Goal: Task Accomplishment & Management: Manage account settings

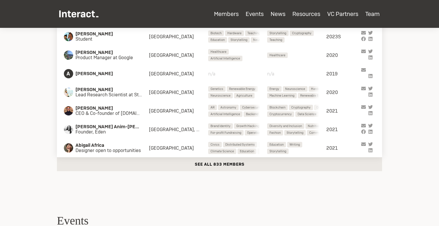
scroll to position [339, 0]
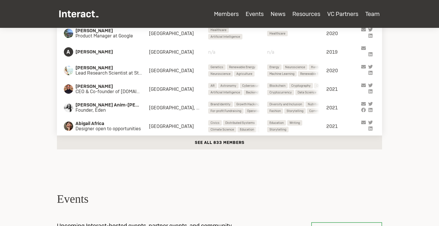
click at [229, 146] on button "See all 833 members" at bounding box center [219, 143] width 325 height 14
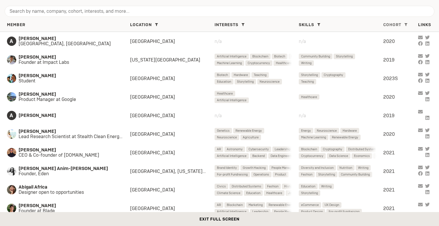
click at [385, 23] on span "Cohort" at bounding box center [393, 24] width 18 height 5
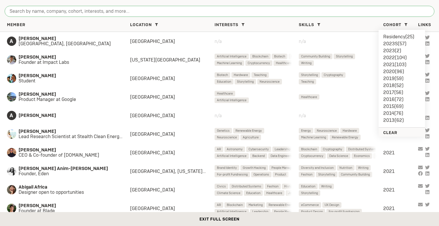
click at [130, 15] on input "search" at bounding box center [220, 11] width 430 height 11
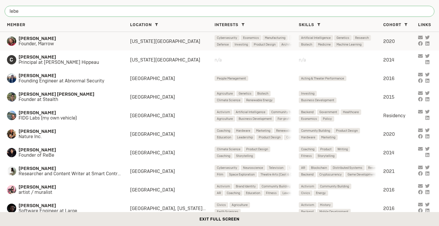
type input "lebe"
click at [75, 42] on span "Founder, Marrow" at bounding box center [69, 43] width 100 height 5
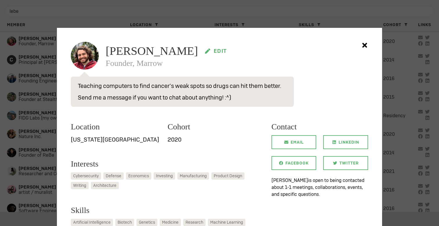
click at [205, 50] on icon at bounding box center [207, 51] width 5 height 5
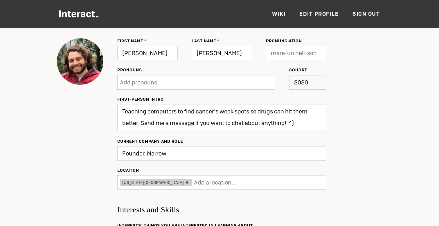
scroll to position [50, 0]
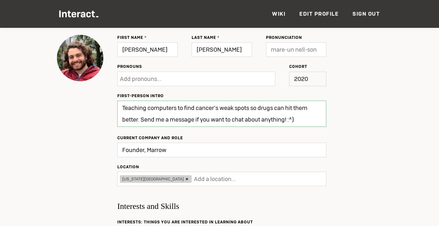
drag, startPoint x: 138, startPoint y: 121, endPoint x: 121, endPoint y: 103, distance: 24.3
click at [122, 104] on textarea "Teaching computers to find cancer’s weak spots so drugs can hit them better. Se…" at bounding box center [221, 114] width 209 height 26
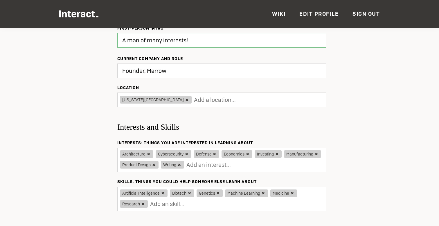
scroll to position [132, 0]
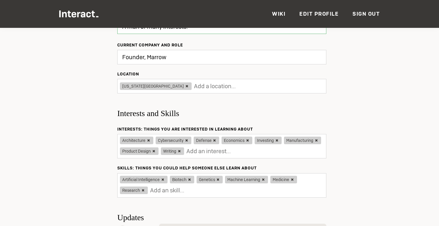
type textarea "A man of many interests!"
type input "Updating..."
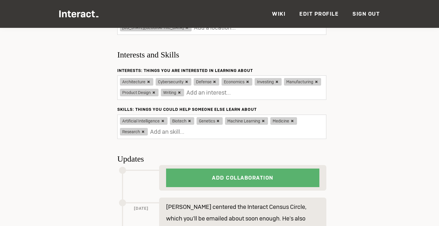
scroll to position [211, 0]
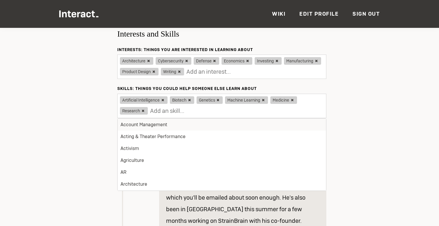
click at [173, 109] on input "text" at bounding box center [186, 111] width 73 height 12
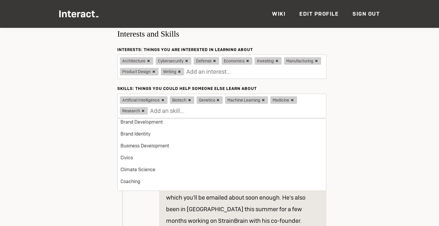
scroll to position [110, 0]
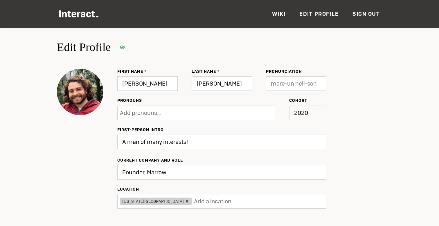
scroll to position [14, 0]
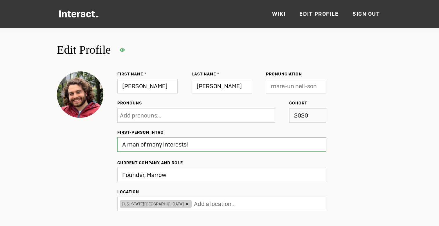
click at [219, 146] on textarea "A man of many interests!" at bounding box center [221, 144] width 209 height 15
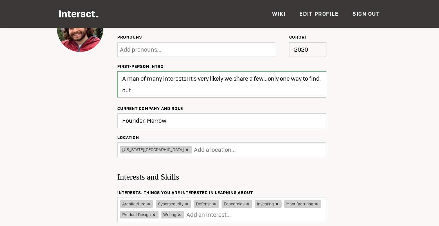
scroll to position [66, 0]
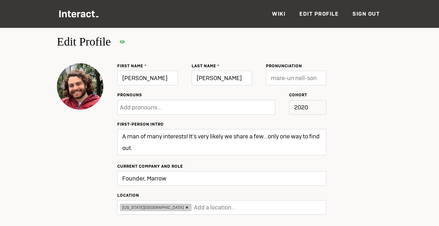
scroll to position [6, 0]
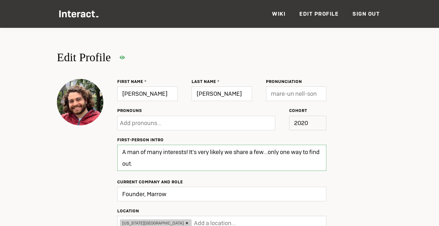
click at [148, 154] on textarea "A man of many interests! It's very likely we share a few...only one way to find…" at bounding box center [221, 158] width 209 height 26
click at [200, 152] on textarea "A man of many interests! It's very likely we share a few...only one way to find…" at bounding box center [221, 158] width 209 height 26
click at [221, 152] on textarea "A man of many interests! It's near likely we share a few...only one way to find…" at bounding box center [221, 158] width 209 height 26
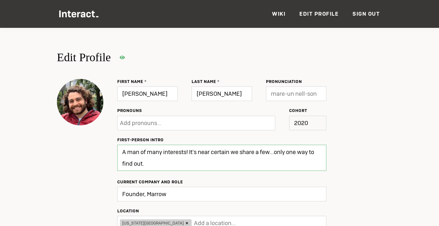
click at [148, 154] on textarea "A man of many interests! It's near certain we share a few...only one way to fin…" at bounding box center [221, 158] width 209 height 26
type textarea "A man of very many interests! It's near certain we share a few...only one way t…"
type input "Update"
type textarea "A man of many interests! It's very likely we share a few...only one way to find…"
type input "Updating..."
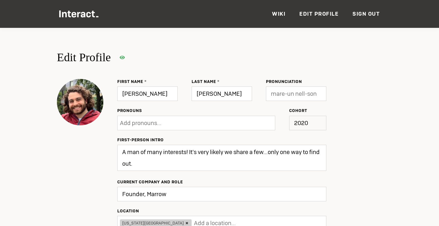
click at [269, 153] on textarea "A man of many interests! It's very likely we share a few...only one way to find…" at bounding box center [221, 158] width 209 height 26
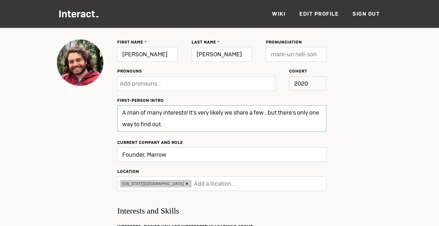
scroll to position [41, 0]
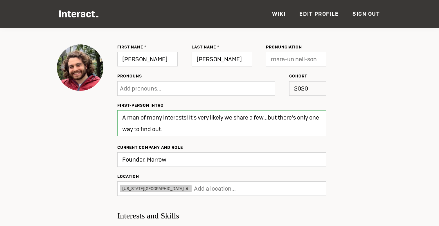
click at [202, 135] on textarea "A man of many interests! It's very likely we share a few...but there's only one…" at bounding box center [221, 123] width 209 height 26
type textarea "A man of many interests! It's very likely we share a few...but there's only one…"
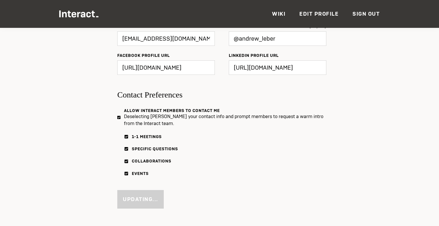
scroll to position [605, 0]
click at [132, 187] on div "Updating..." at bounding box center [135, 196] width 37 height 26
click at [132, 191] on div "Updating..." at bounding box center [135, 196] width 37 height 26
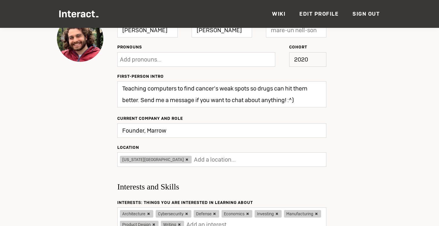
scroll to position [63, 0]
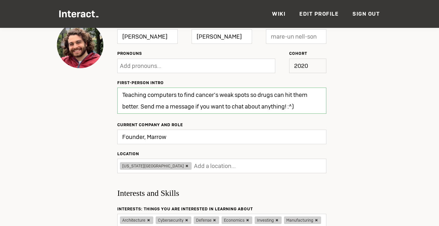
click at [167, 94] on textarea "Teaching computers to find cancer’s weak spots so drugs can hit them better. Se…" at bounding box center [221, 101] width 209 height 26
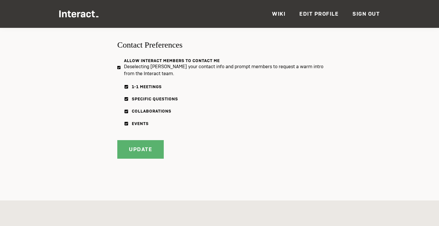
scroll to position [656, 0]
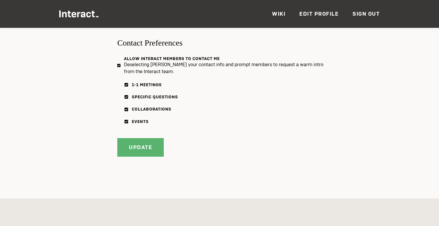
type textarea "A man of many interests! It's very likely we share a few...but there's only one…"
click at [137, 141] on div "Updating..." at bounding box center [135, 144] width 37 height 26
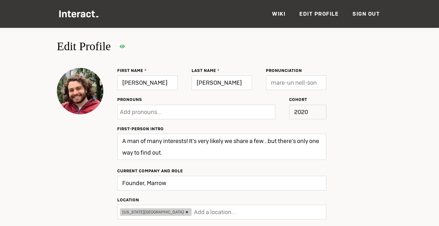
scroll to position [0, 0]
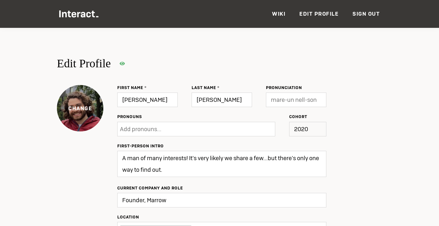
drag, startPoint x: 82, startPoint y: 99, endPoint x: 78, endPoint y: 131, distance: 31.9
click at [79, 96] on div "Change" at bounding box center [80, 108] width 46 height 46
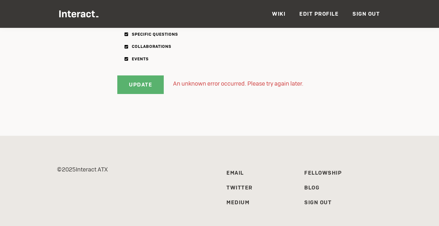
scroll to position [746, 0]
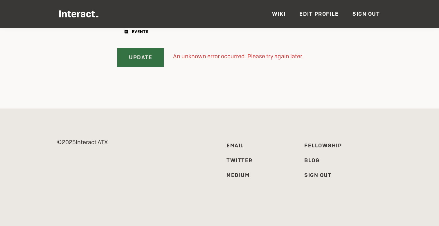
click at [142, 64] on input "Update" at bounding box center [140, 57] width 46 height 19
type input "Updating..."
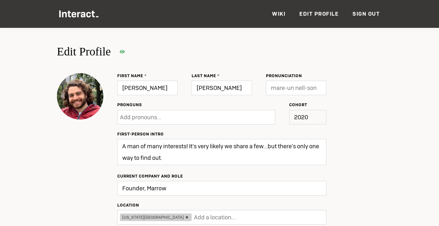
scroll to position [0, 0]
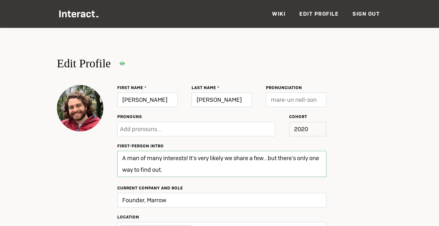
click at [164, 169] on textarea "A man of many interests! It's very likely we share a few...but there's only one…" at bounding box center [221, 164] width 209 height 26
